Goal: Task Accomplishment & Management: Manage account settings

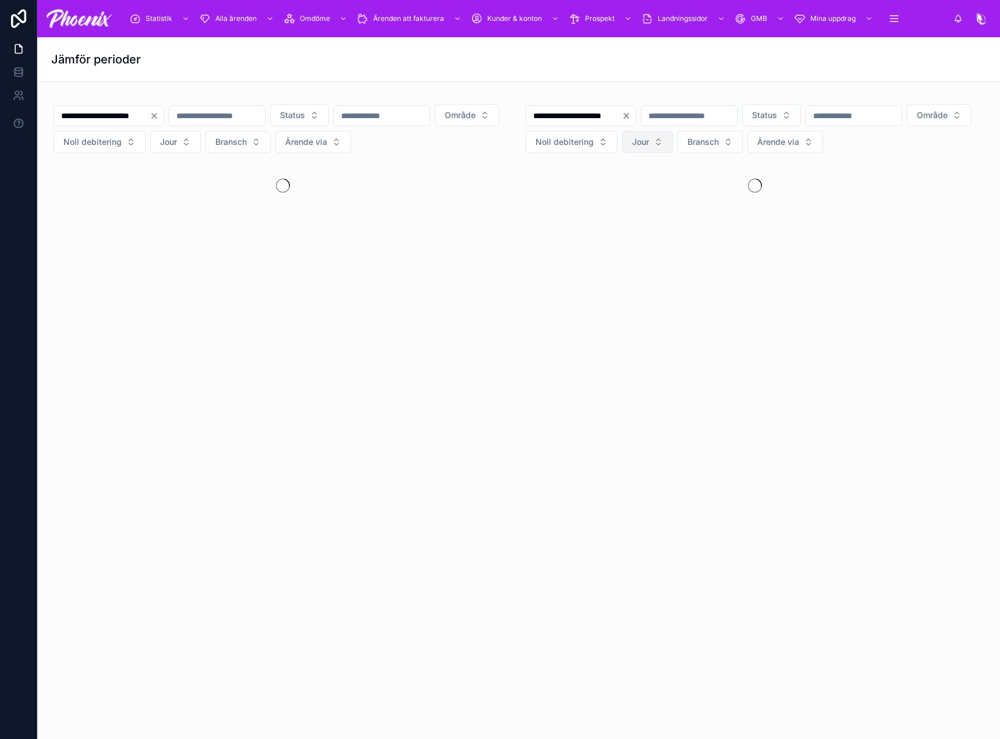
click at [673, 146] on button "Jour" at bounding box center [647, 142] width 51 height 22
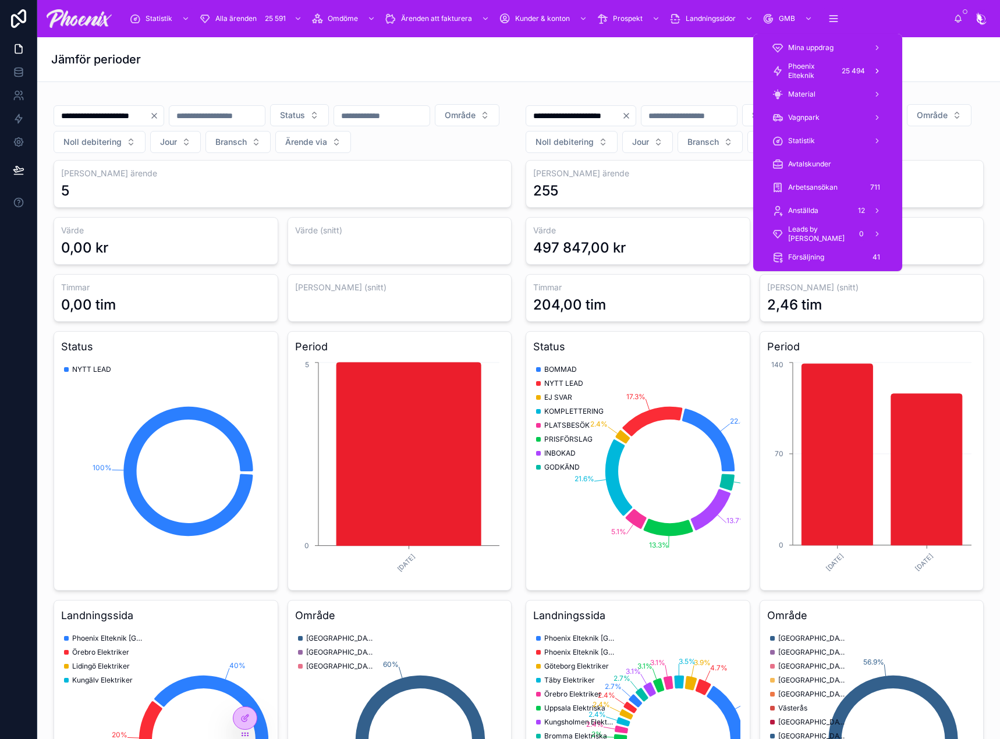
click at [812, 74] on span "Phoenix Elteknik" at bounding box center [810, 71] width 45 height 19
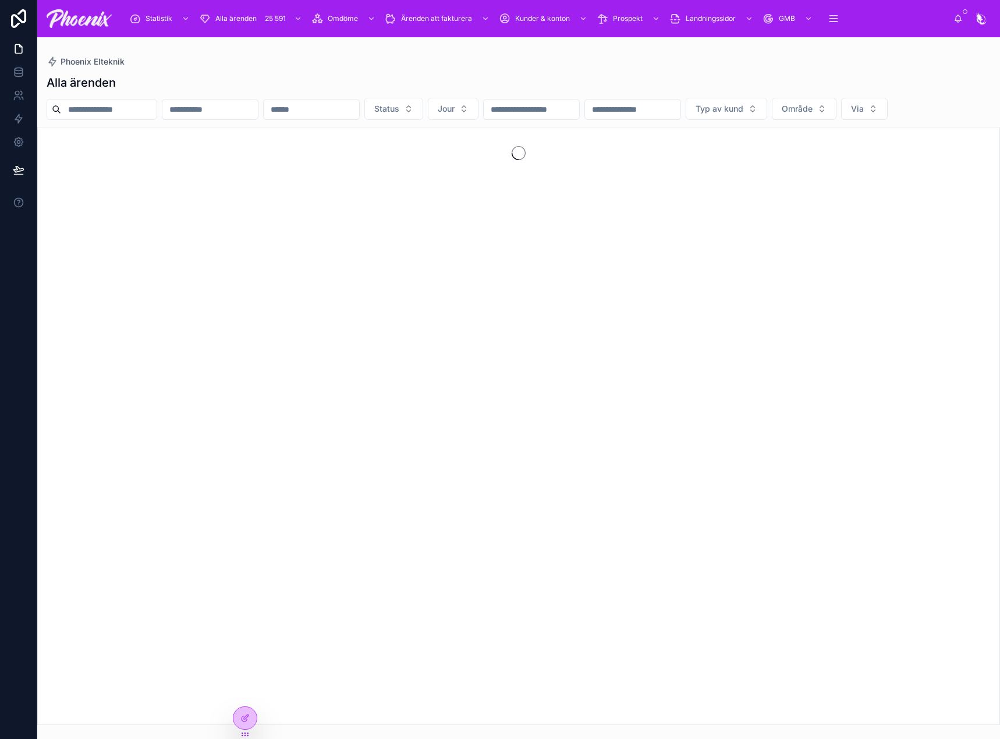
click at [144, 109] on input "text" at bounding box center [108, 109] width 95 height 16
paste input "*****"
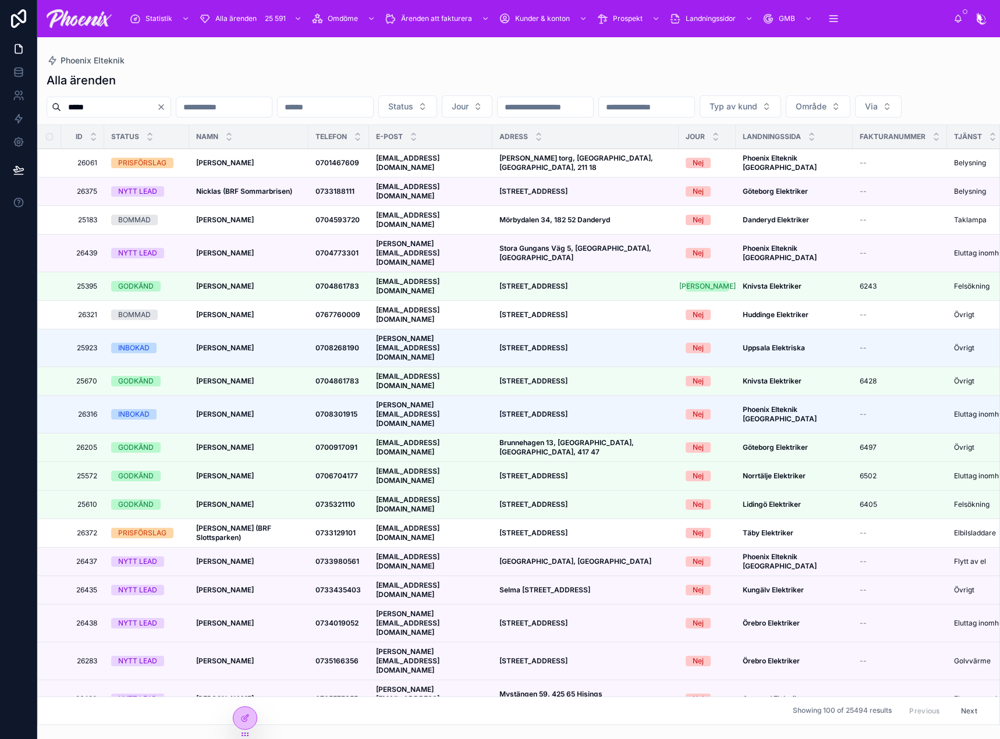
type input "*****"
drag, startPoint x: 206, startPoint y: 80, endPoint x: 232, endPoint y: 83, distance: 26.3
click at [206, 80] on div "Alla ärenden" at bounding box center [519, 80] width 944 height 16
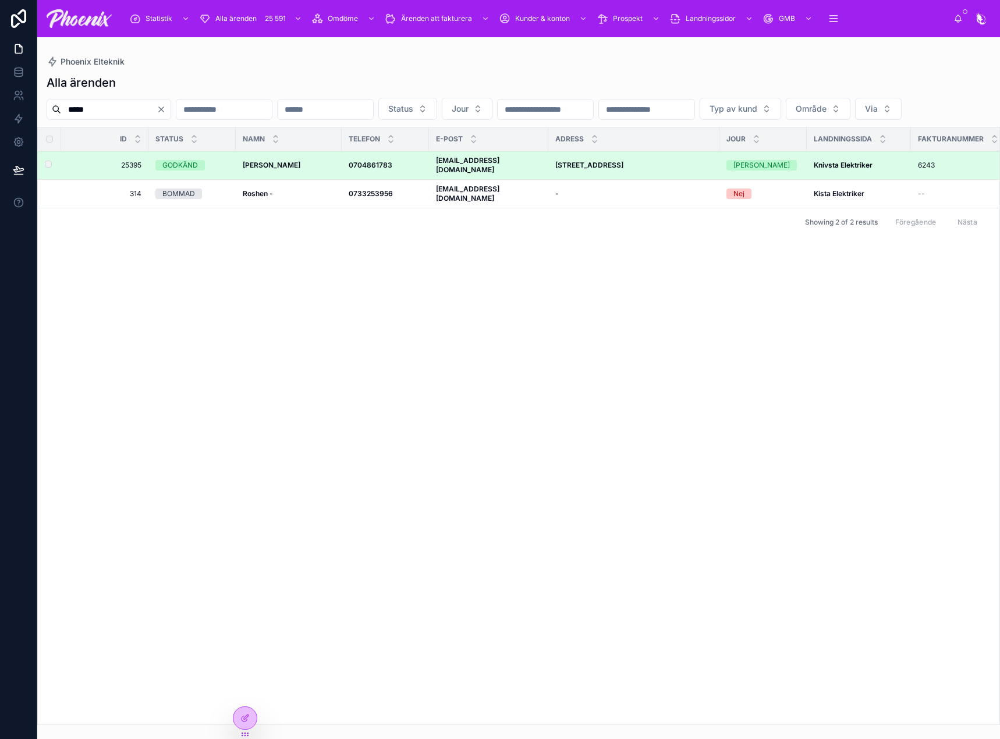
click at [921, 170] on span "6243" at bounding box center [926, 165] width 17 height 9
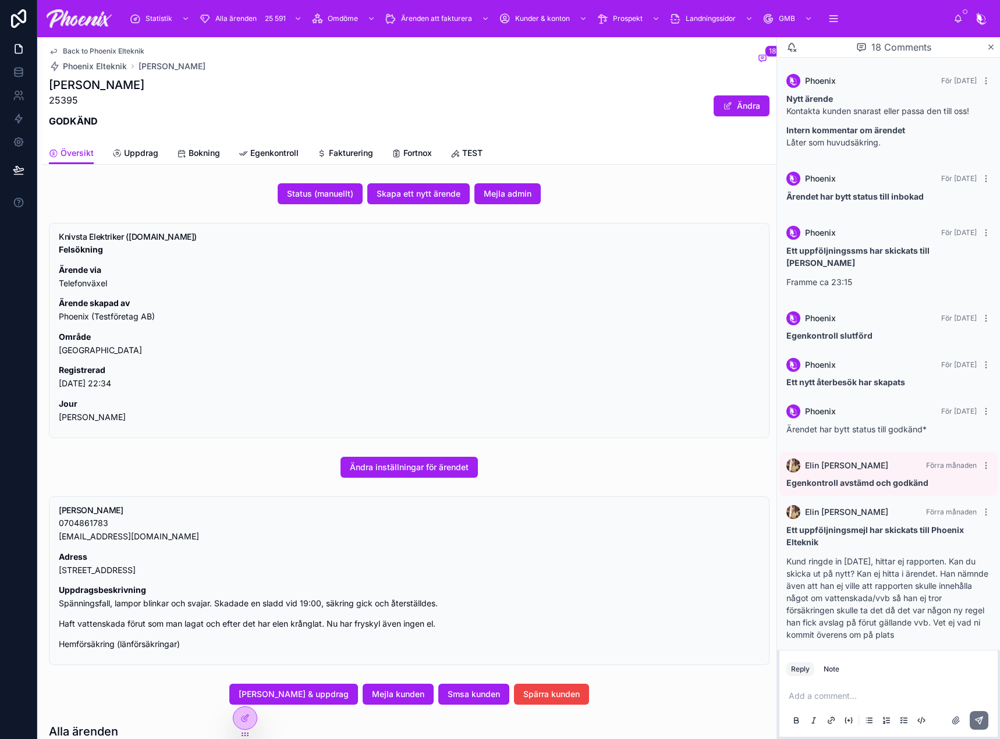
scroll to position [678, 0]
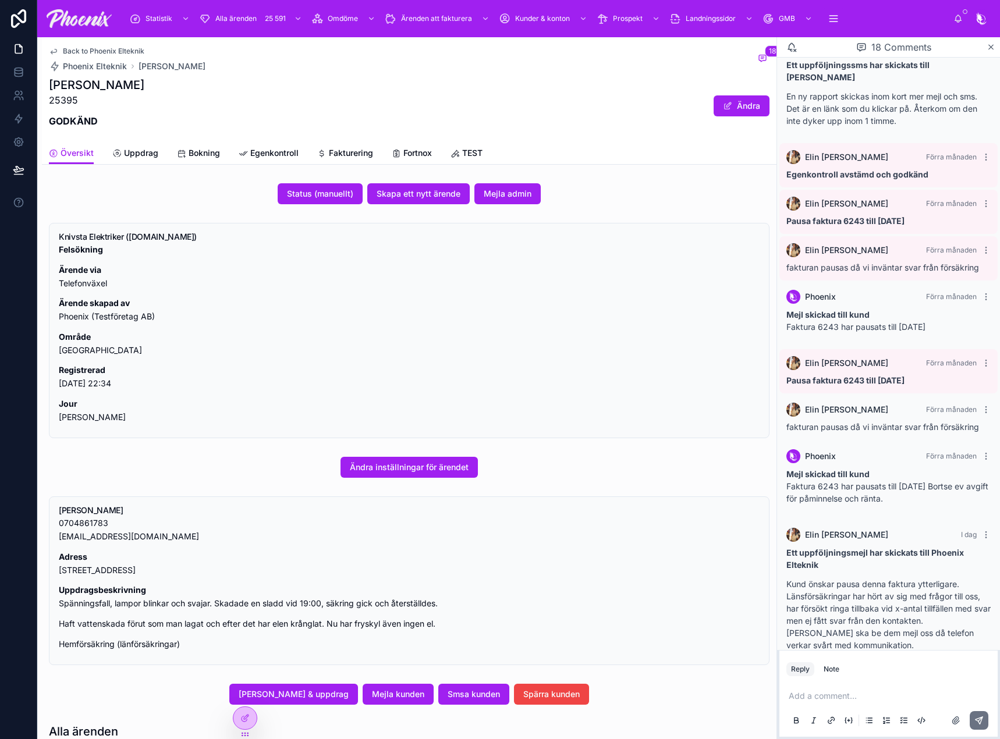
click at [425, 148] on span "Fortnox" at bounding box center [417, 153] width 29 height 12
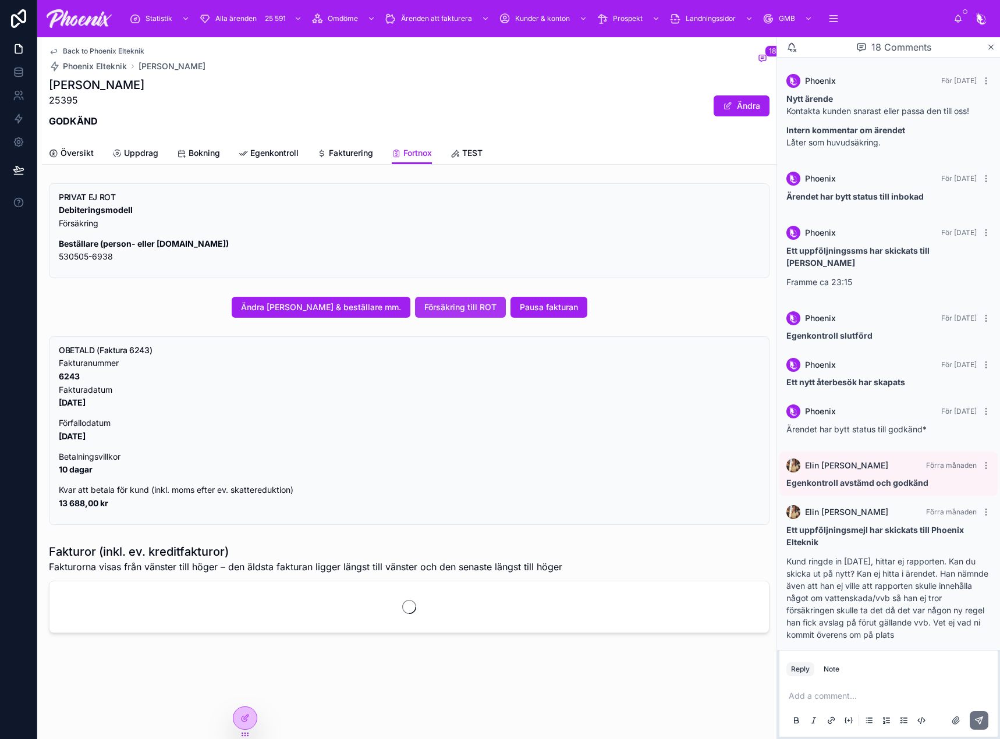
scroll to position [678, 0]
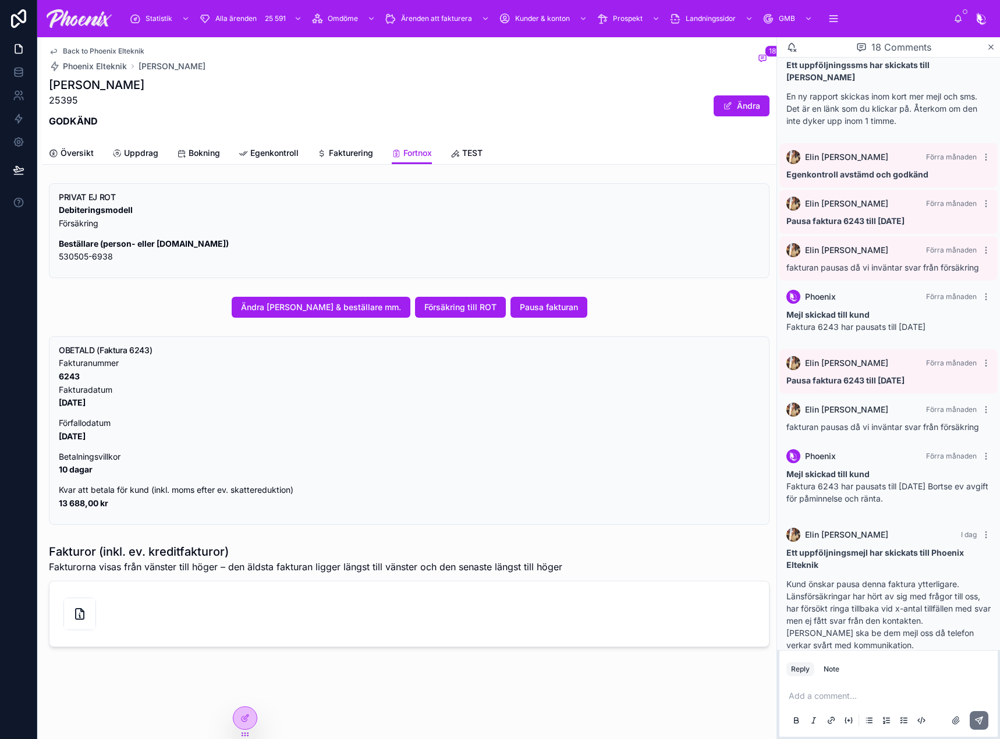
click at [61, 374] on strong "6243" at bounding box center [69, 376] width 21 height 10
click at [62, 374] on strong "6243" at bounding box center [69, 376] width 21 height 10
copy strong "6243"
drag, startPoint x: 426, startPoint y: 476, endPoint x: 423, endPoint y: 466, distance: 10.3
click at [424, 472] on p "Betalningsvillkor 10 dagar" at bounding box center [409, 464] width 701 height 27
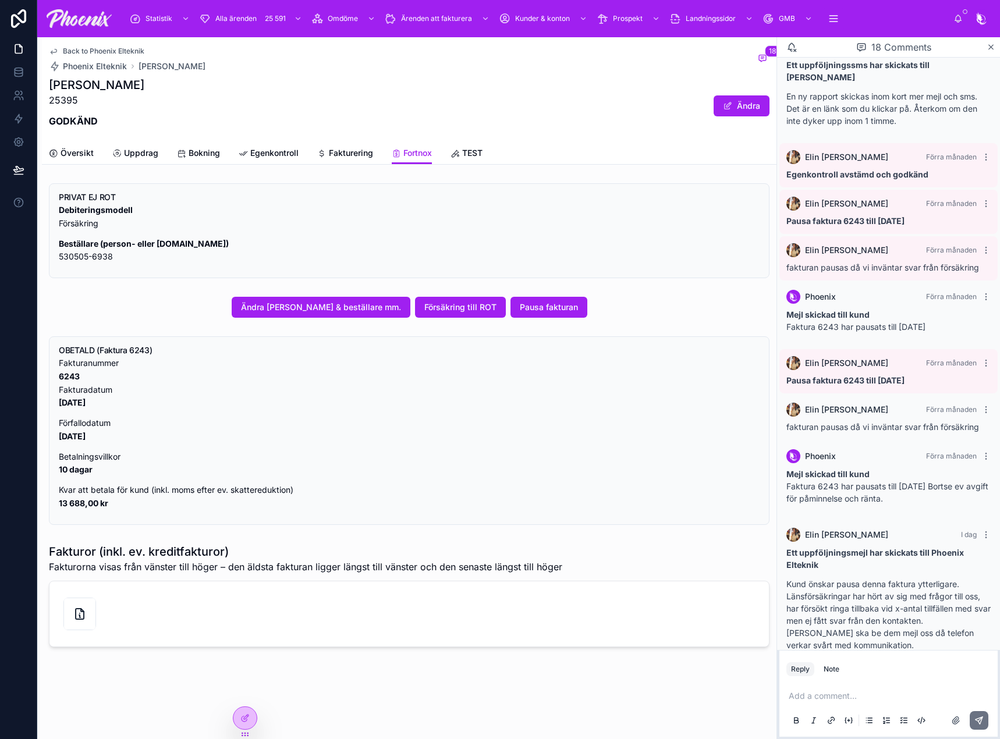
click at [73, 147] on link "Översikt" at bounding box center [71, 154] width 45 height 23
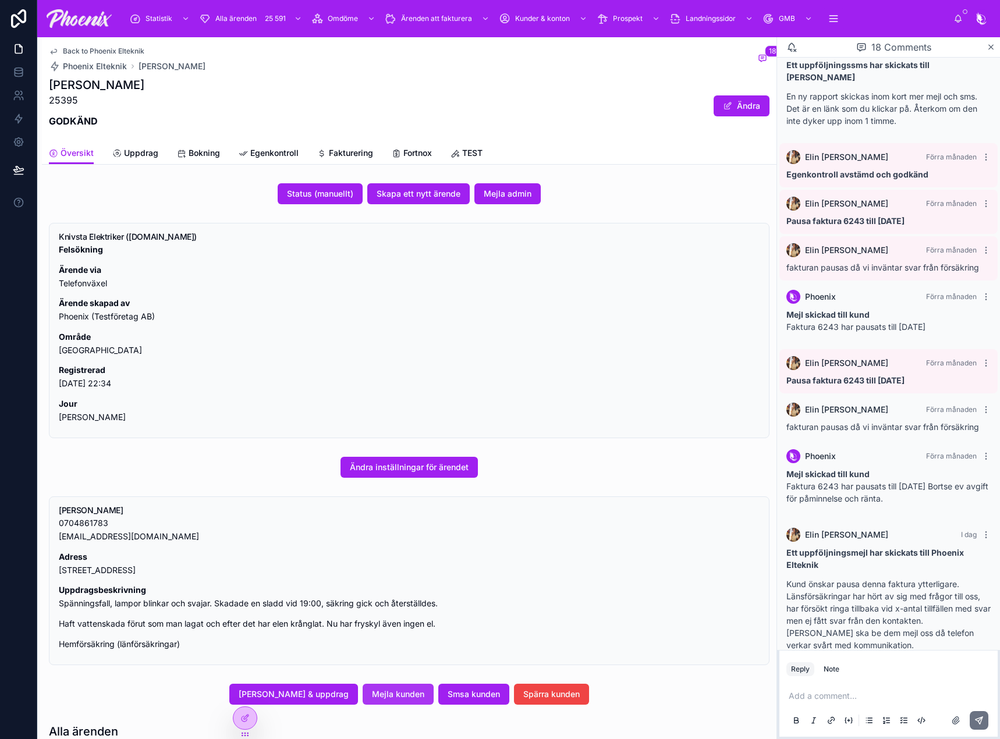
click at [403, 705] on button "Mejla kunden" at bounding box center [398, 694] width 71 height 21
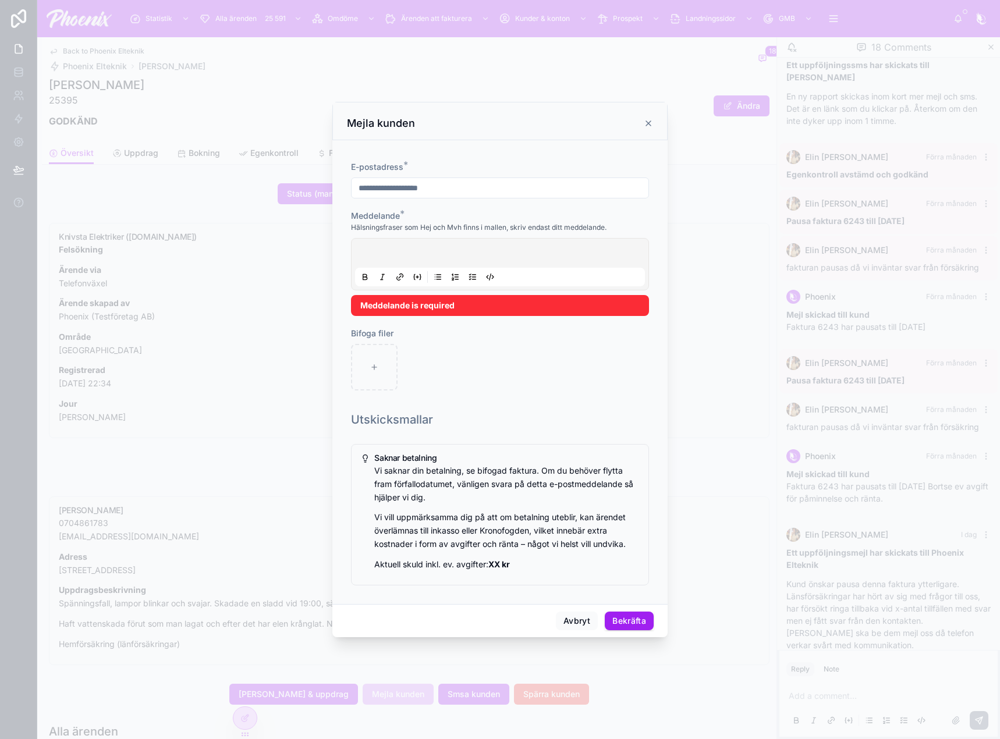
drag, startPoint x: 383, startPoint y: 267, endPoint x: 390, endPoint y: 264, distance: 7.9
click at [389, 264] on div at bounding box center [500, 264] width 290 height 44
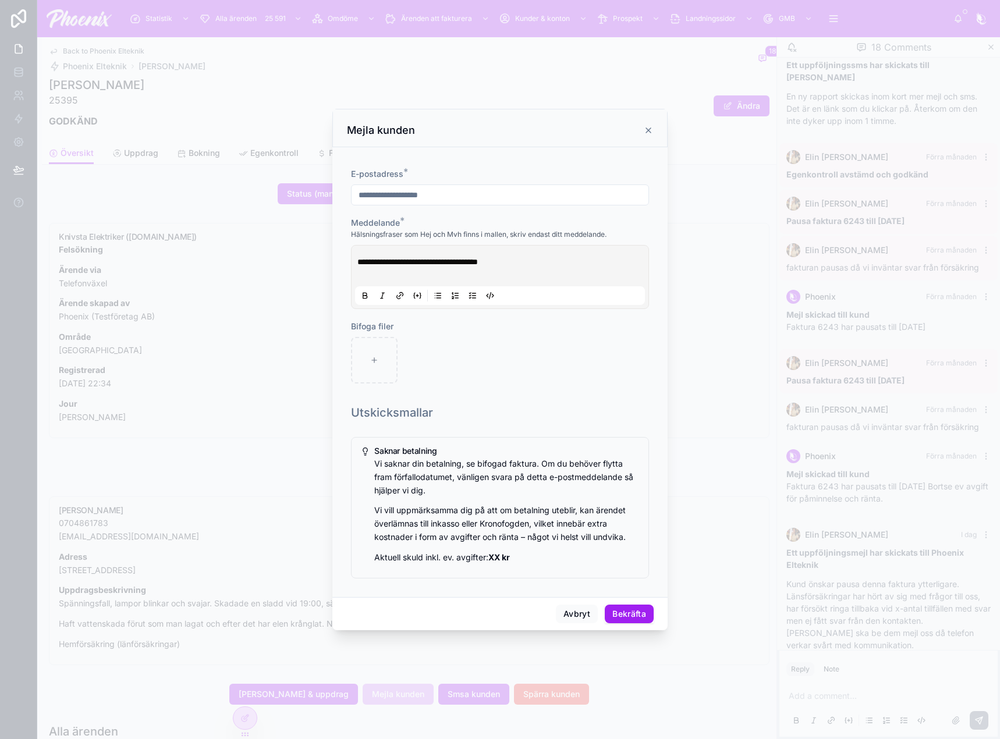
click at [627, 621] on button "Bekräfta" at bounding box center [629, 614] width 49 height 19
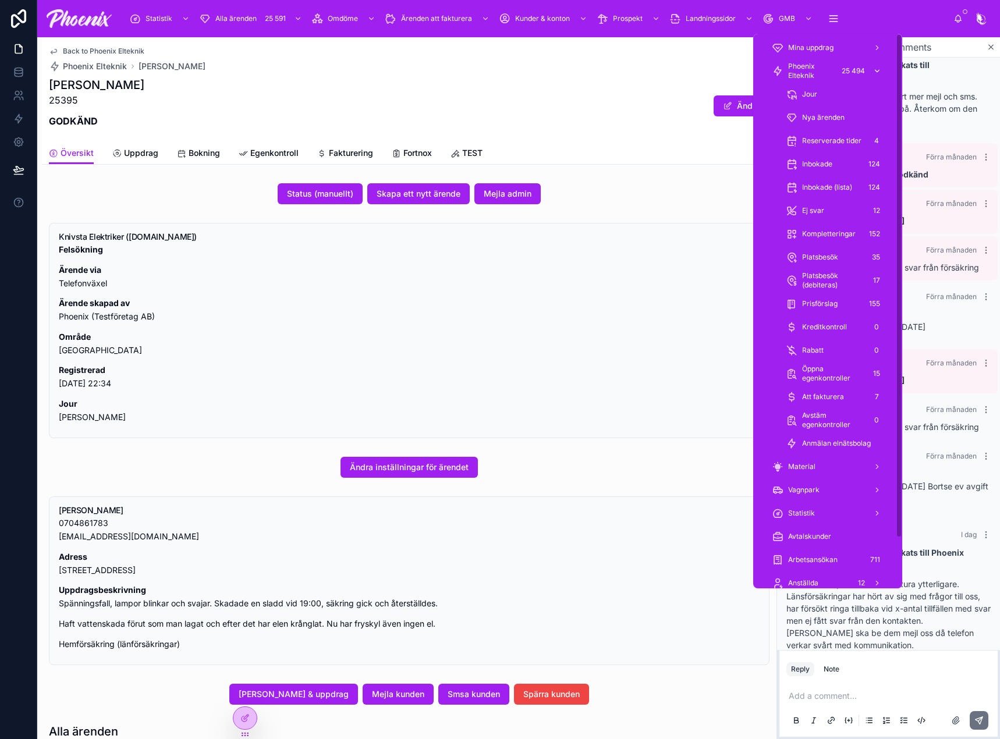
click at [823, 70] on span "Phoenix Elteknik" at bounding box center [810, 71] width 45 height 19
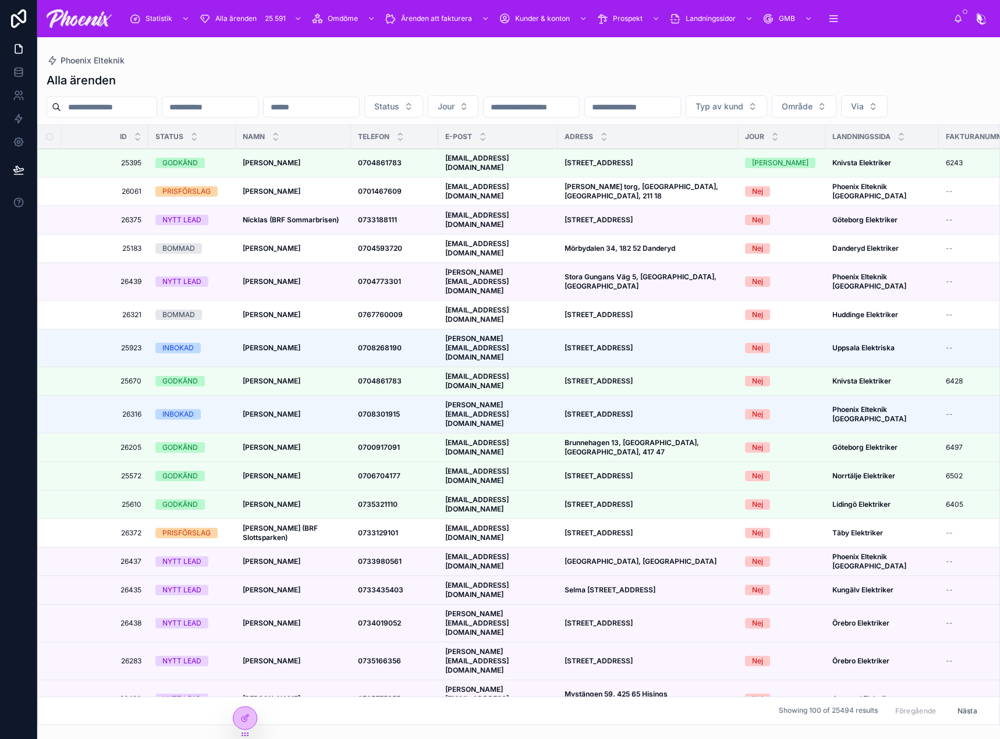
click at [150, 103] on input "text" at bounding box center [108, 107] width 95 height 16
type input "**********"
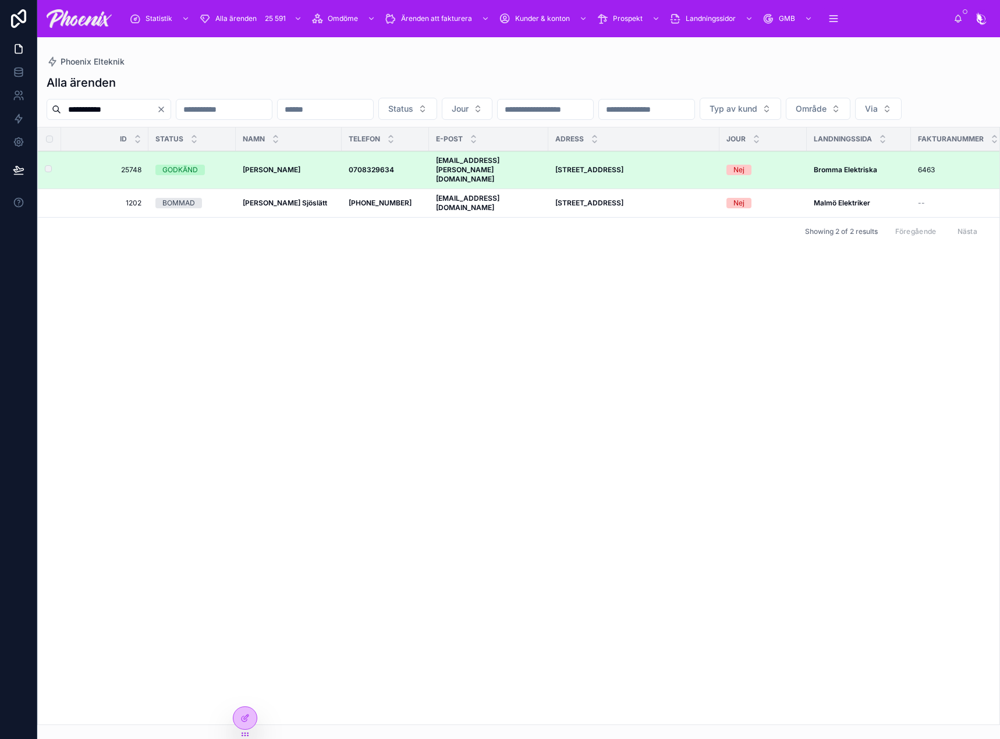
click at [278, 174] on strong "[PERSON_NAME]" at bounding box center [272, 169] width 58 height 9
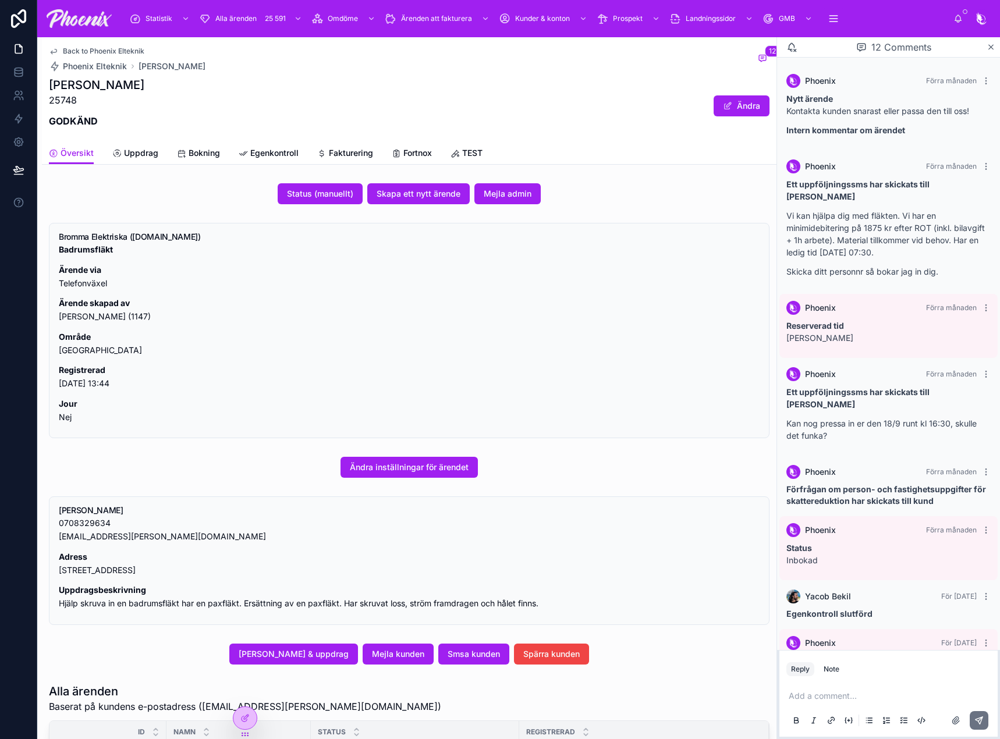
click at [421, 154] on span "Fortnox" at bounding box center [417, 153] width 29 height 12
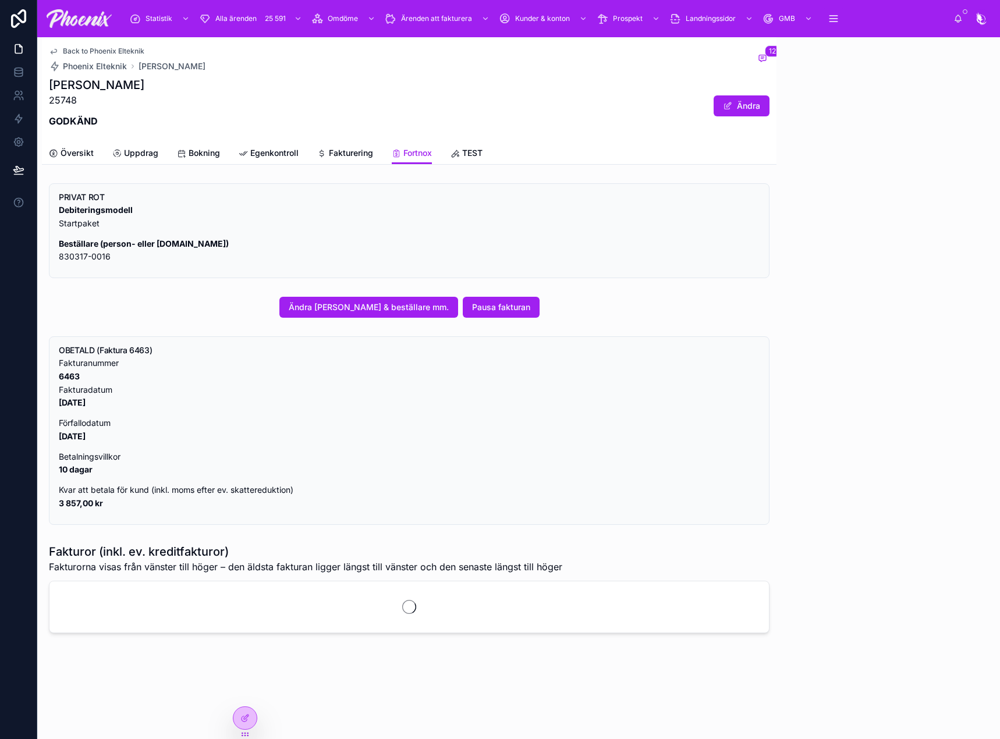
scroll to position [2058, 0]
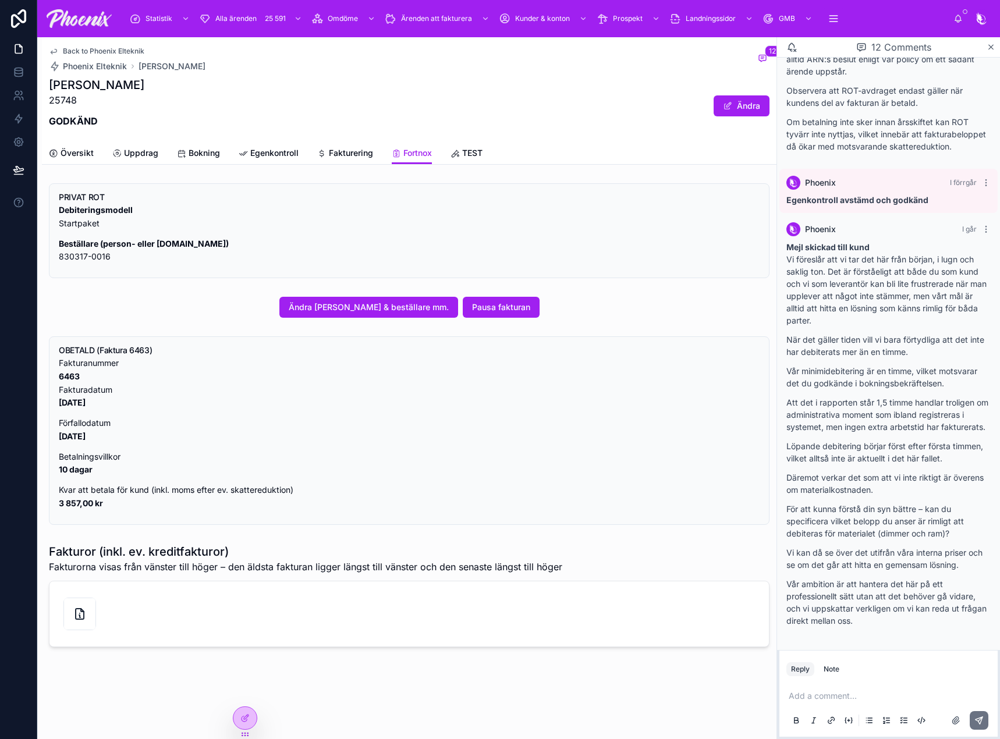
click at [75, 378] on strong "6463" at bounding box center [69, 376] width 21 height 10
copy strong "6463"
click at [71, 153] on span "Översikt" at bounding box center [77, 153] width 33 height 12
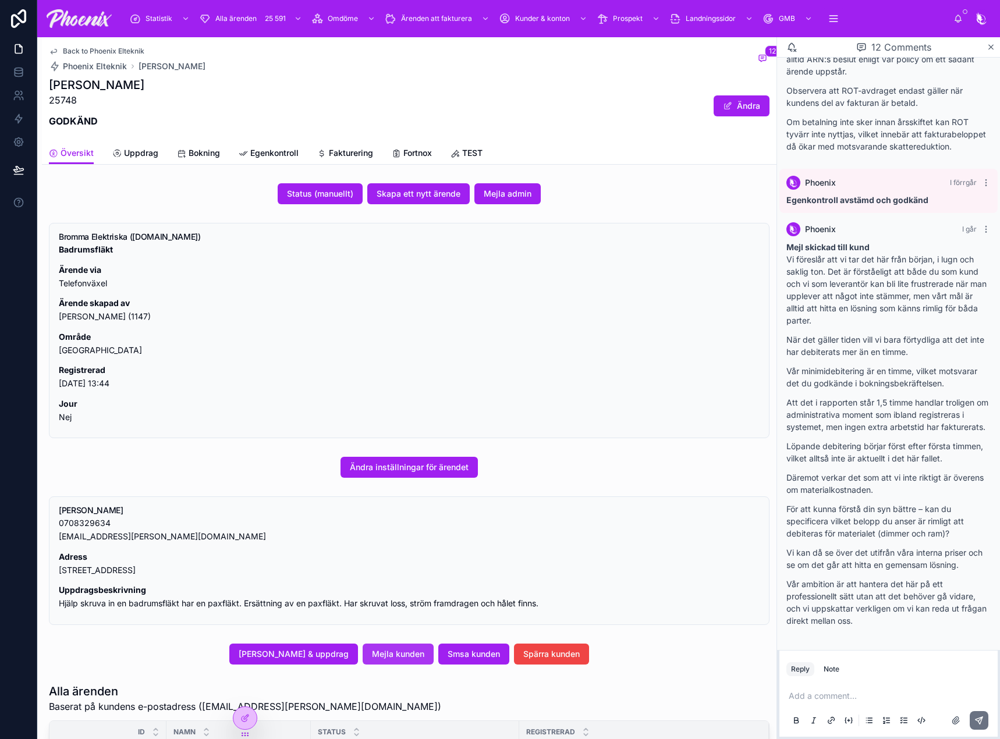
click at [404, 657] on span "Mejla kunden" at bounding box center [398, 655] width 52 height 12
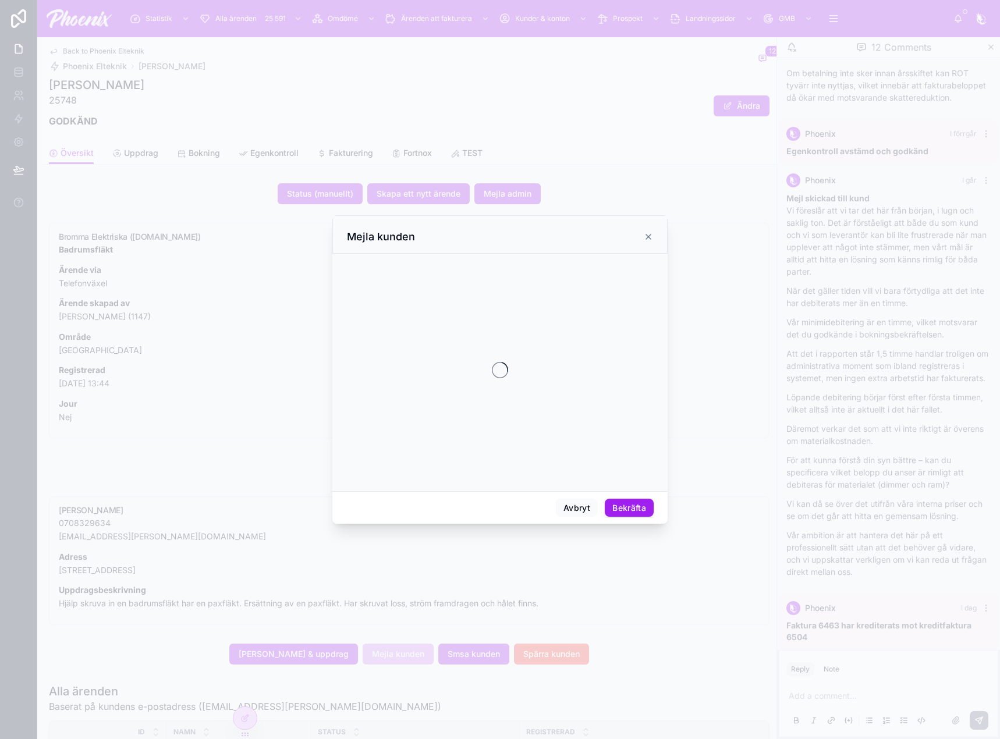
click at [397, 337] on div at bounding box center [499, 371] width 307 height 224
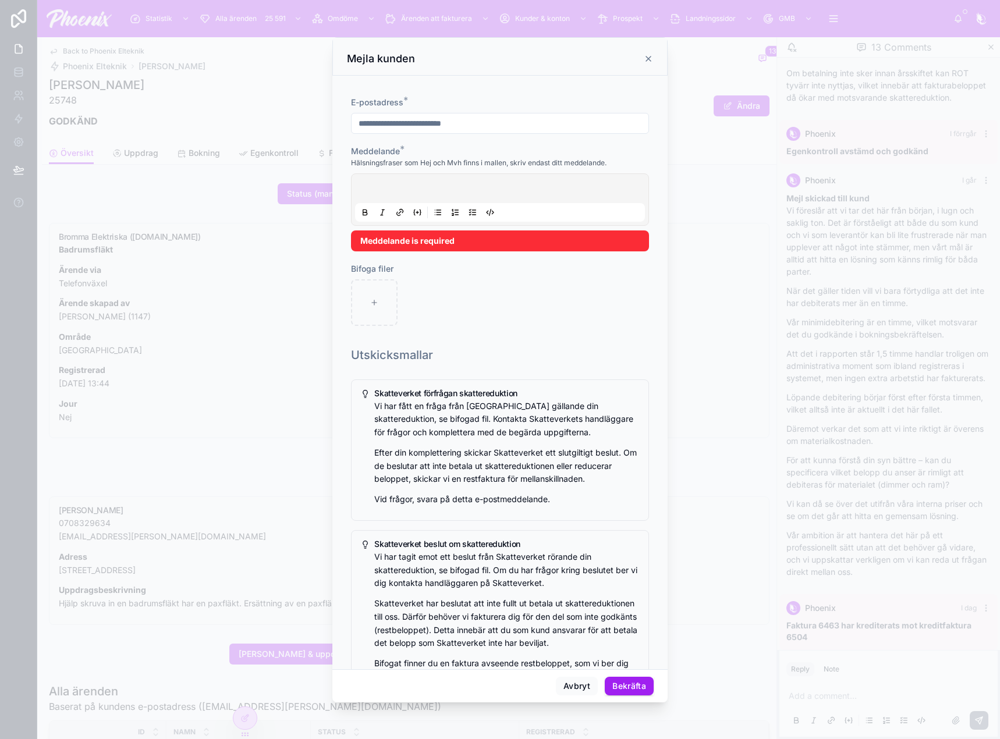
click at [387, 192] on p at bounding box center [502, 191] width 290 height 12
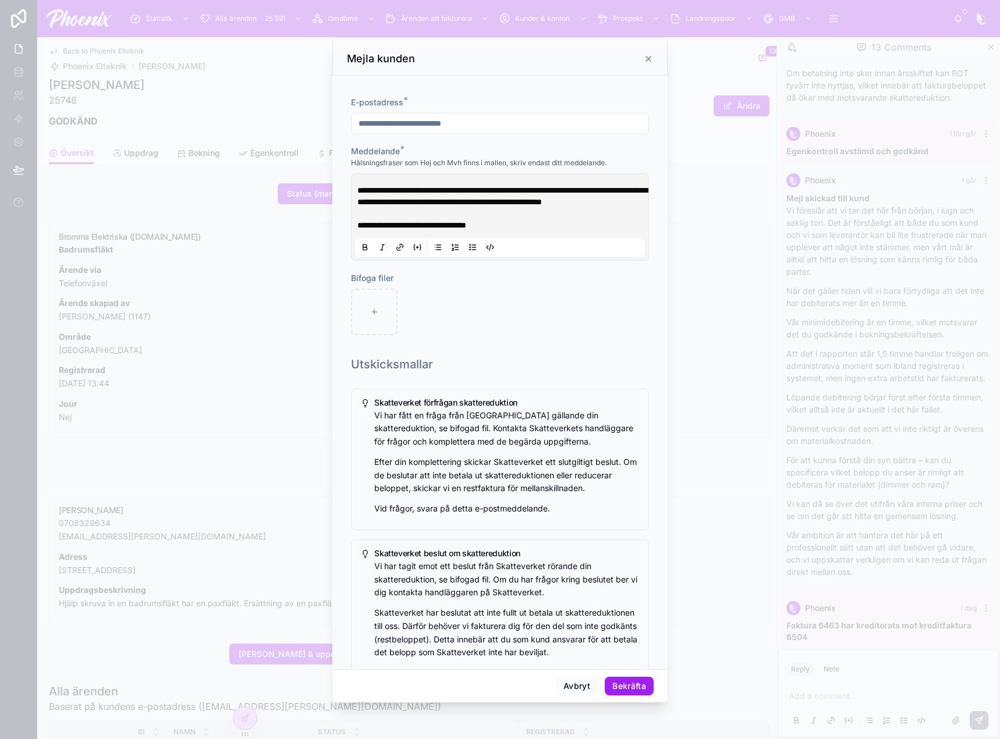
click at [615, 679] on button "Bekräfta" at bounding box center [629, 686] width 49 height 19
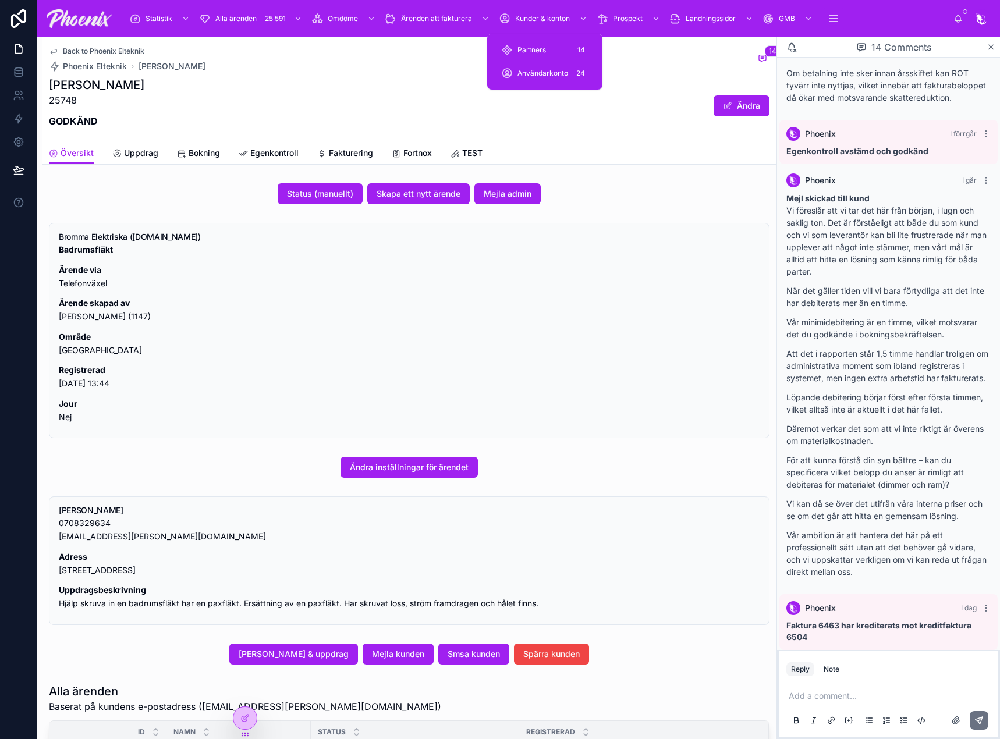
click at [550, 69] on span "Användarkonto" at bounding box center [543, 73] width 51 height 9
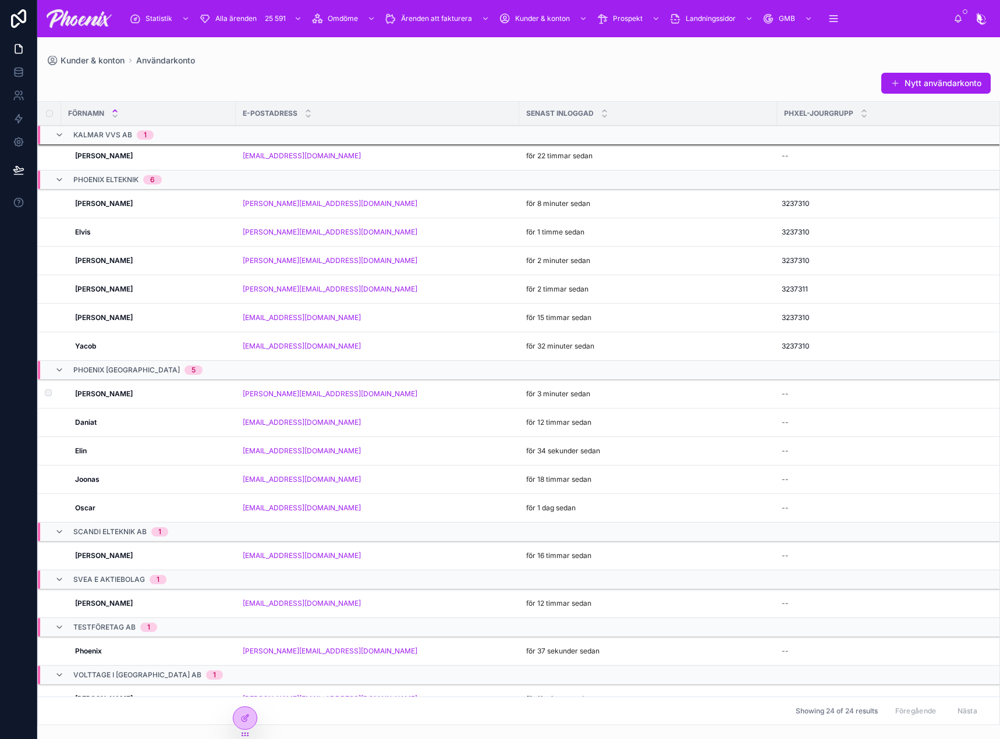
scroll to position [360, 0]
click at [100, 398] on strong "[PERSON_NAME]" at bounding box center [104, 394] width 58 height 9
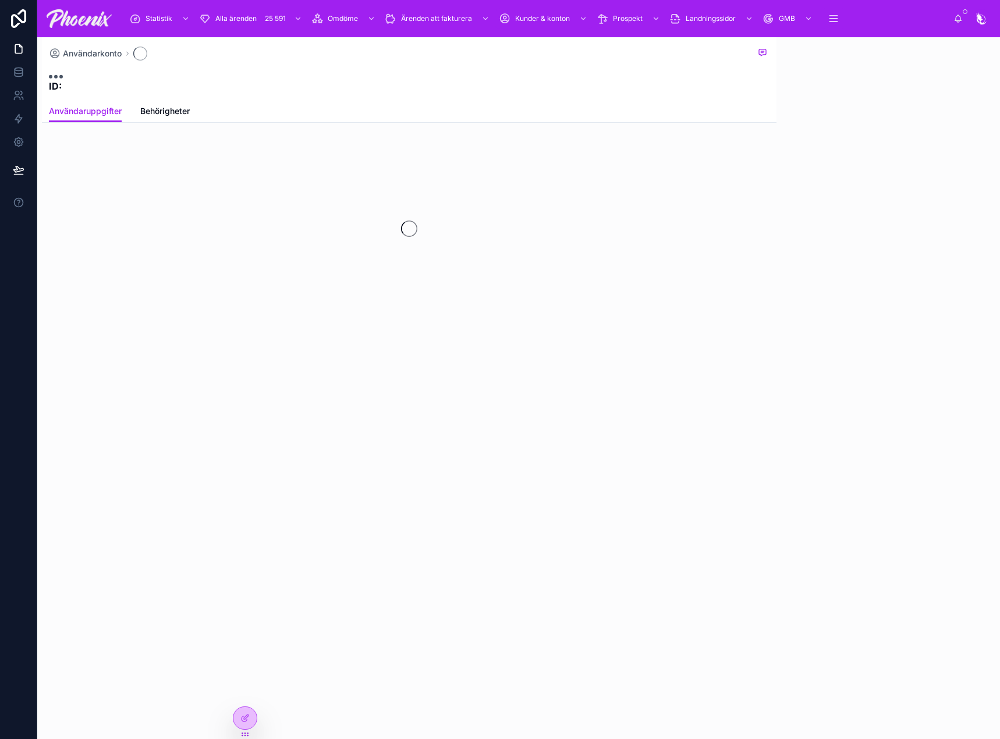
click at [176, 109] on span "Behörigheter" at bounding box center [164, 111] width 49 height 12
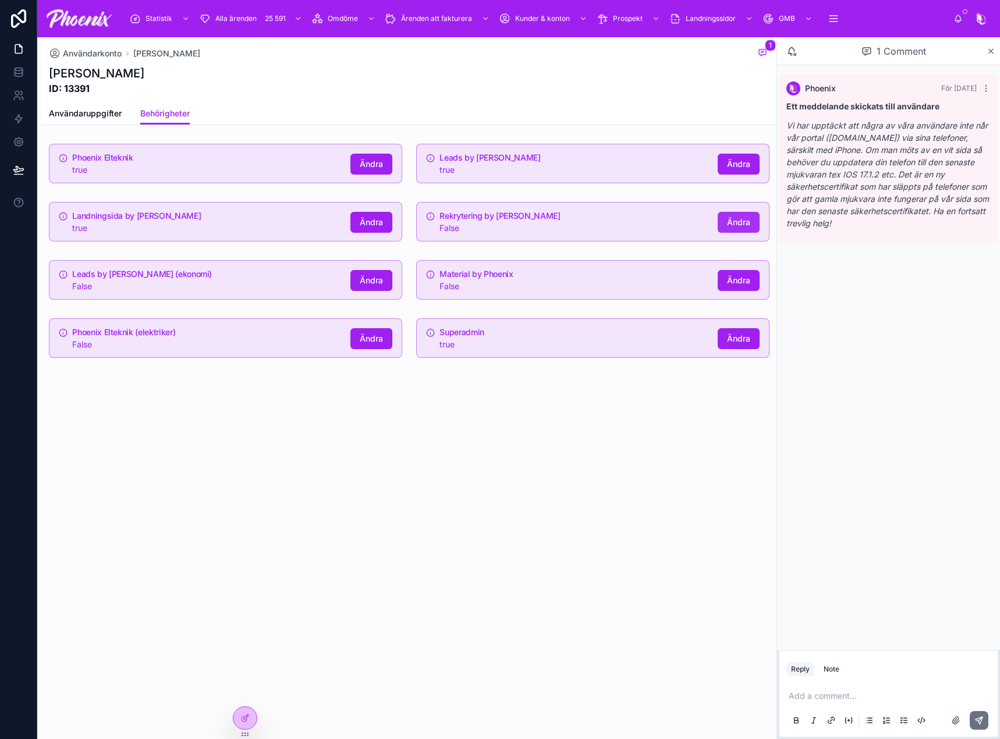
click at [744, 217] on span "Ändra" at bounding box center [738, 223] width 23 height 12
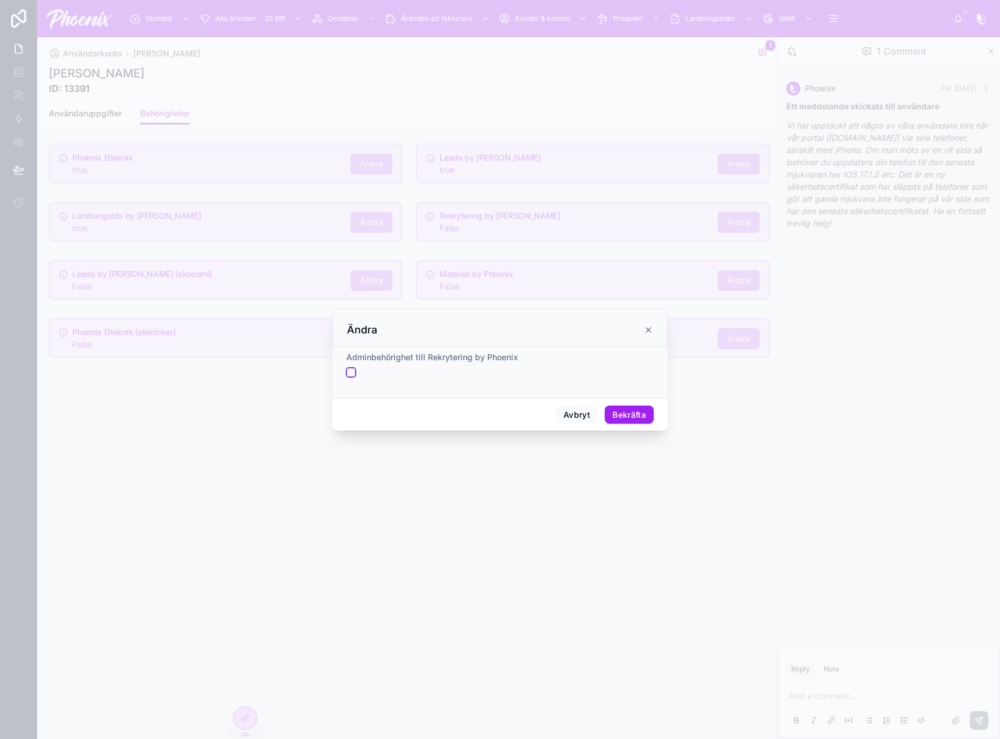
click at [354, 370] on button "button" at bounding box center [350, 372] width 9 height 9
click at [631, 414] on button "Bekräfta" at bounding box center [629, 415] width 49 height 19
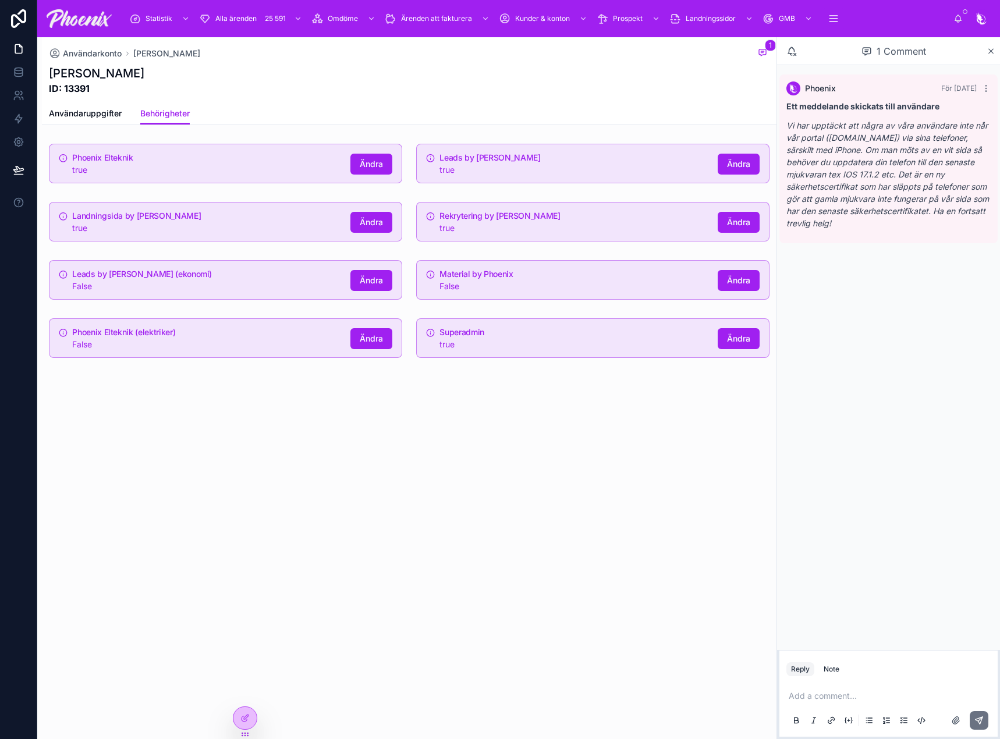
drag, startPoint x: 561, startPoint y: 528, endPoint x: 999, endPoint y: 429, distance: 448.8
click at [585, 529] on div "Användarkonto [PERSON_NAME] 1 Christopher ID: 13391 Behörigheter Användaruppgif…" at bounding box center [406, 388] width 739 height 702
